Goal: Task Accomplishment & Management: Manage account settings

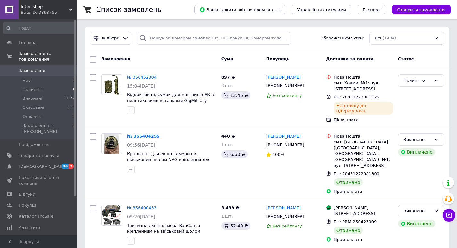
click at [29, 8] on span "Inter_shop" at bounding box center [45, 7] width 48 height 6
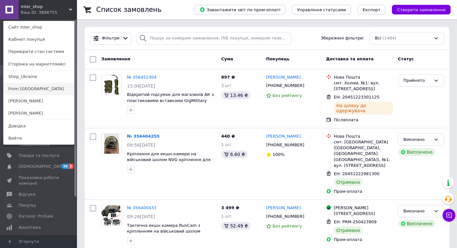
click at [39, 90] on link "From [GEOGRAPHIC_DATA]" at bounding box center [39, 89] width 71 height 12
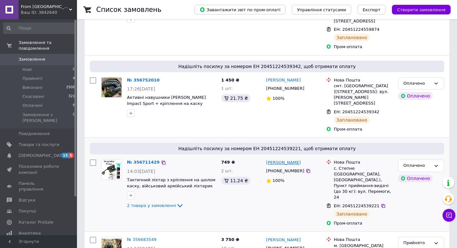
scroll to position [128, 0]
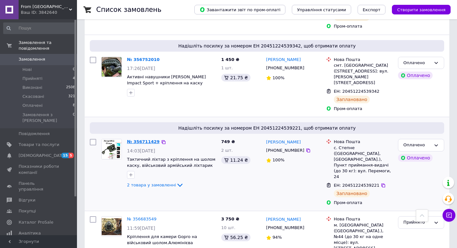
click at [143, 139] on link "№ 356711429" at bounding box center [143, 141] width 33 height 5
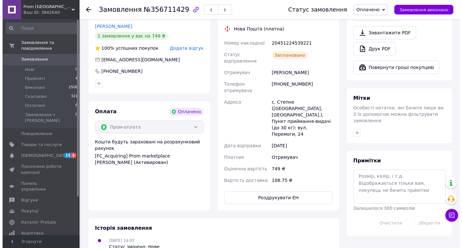
scroll to position [171, 0]
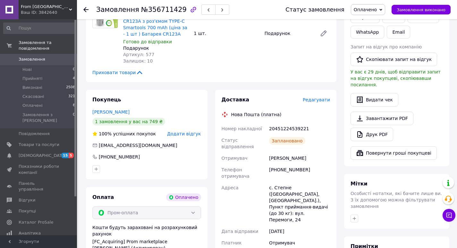
click at [313, 97] on span "Редагувати" at bounding box center [316, 99] width 27 height 5
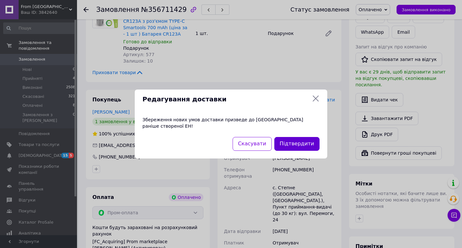
click at [290, 139] on button "Підтвердити" at bounding box center [296, 144] width 45 height 14
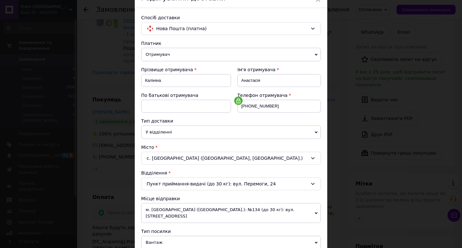
scroll to position [86, 0]
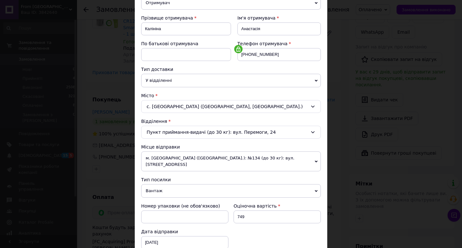
click at [303, 104] on div "с. Степне (Херсонська обл., Бериславський р-н.)" at bounding box center [231, 106] width 180 height 13
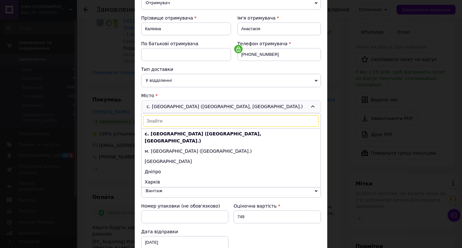
click at [180, 119] on input at bounding box center [231, 121] width 176 height 12
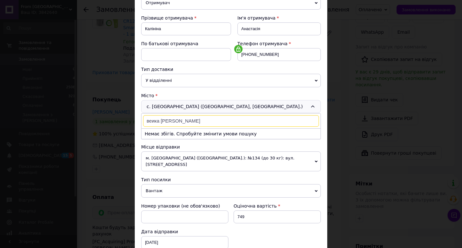
click at [150, 119] on input "веика олек" at bounding box center [231, 121] width 176 height 12
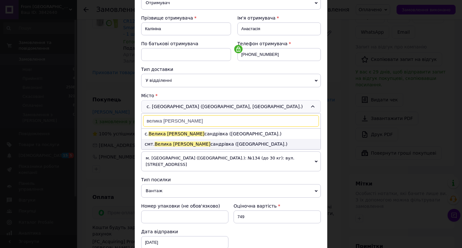
type input "велика олек"
click at [182, 143] on li "смт. Велика Олек сандрівка (Херсонська обл.)" at bounding box center [230, 144] width 179 height 10
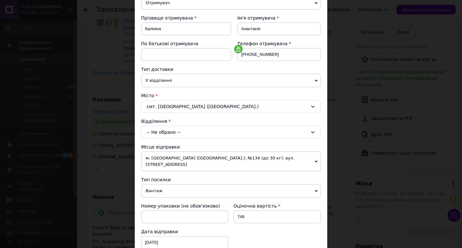
click at [314, 131] on div "-- Не обрано --" at bounding box center [231, 132] width 180 height 13
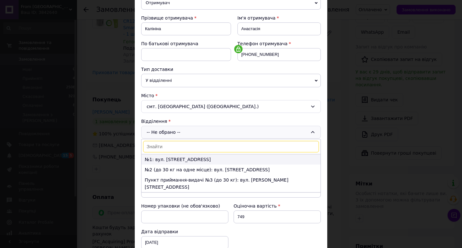
click at [146, 160] on li "№1: вул. Братська, 17" at bounding box center [230, 159] width 179 height 10
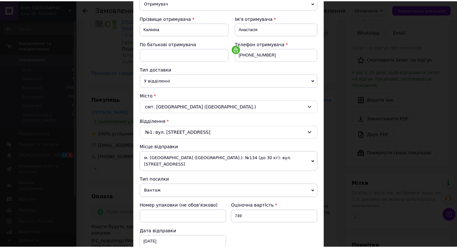
scroll to position [250, 0]
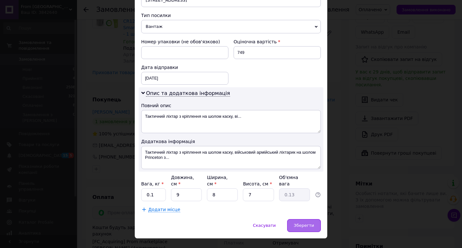
click at [306, 223] on span "Зберегти" at bounding box center [304, 225] width 20 height 5
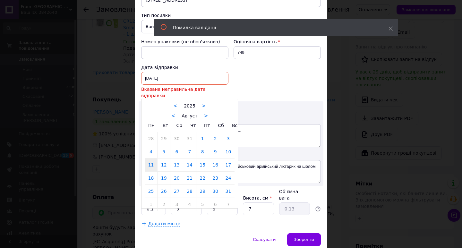
click at [146, 73] on div "11.08.2025 < 2025 > < Август > Пн Вт Ср Чт Пт Сб Вс 28 29 30 31 1 2 3 4 5 6 7 8…" at bounding box center [184, 78] width 87 height 13
click at [161, 158] on link "12" at bounding box center [163, 164] width 13 height 13
type input "12.08.2025"
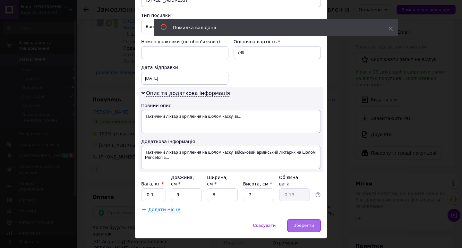
click at [303, 223] on span "Зберегти" at bounding box center [304, 225] width 20 height 5
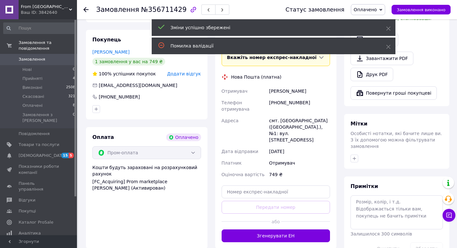
scroll to position [342, 0]
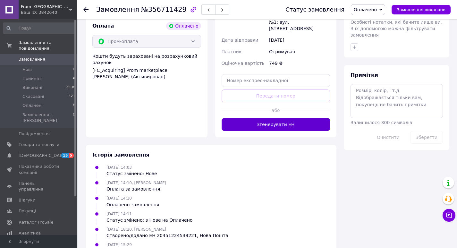
click at [286, 118] on button "Згенерувати ЕН" at bounding box center [276, 124] width 109 height 13
